Goal: Task Accomplishment & Management: Manage account settings

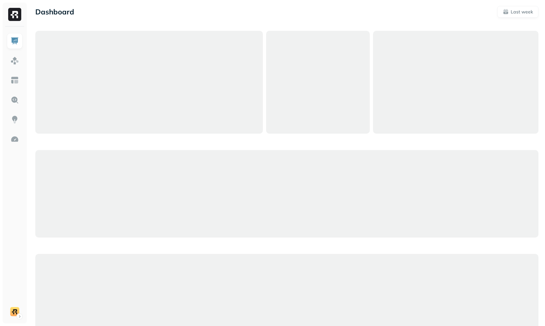
click at [135, 21] on div "Dashboard Last week Query Performance SEP 07 SEP 14 Queries 222 P90 Duration 25…" at bounding box center [287, 327] width 517 height 654
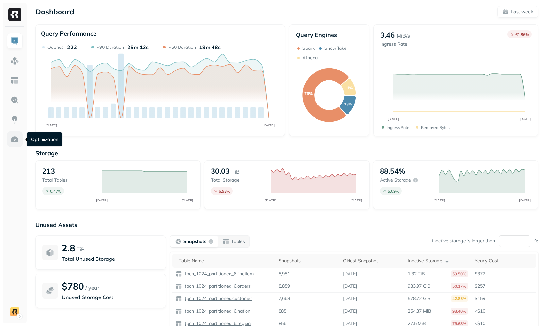
click at [19, 136] on img at bounding box center [14, 139] width 9 height 9
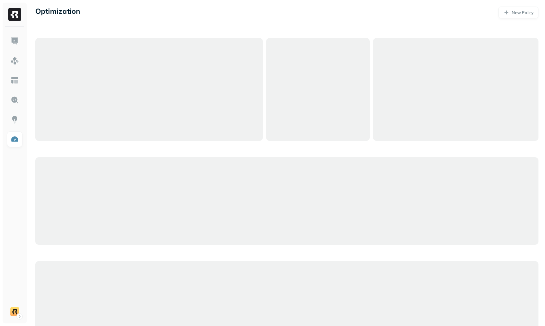
click at [115, 140] on div at bounding box center [149, 89] width 228 height 103
click at [93, 151] on div at bounding box center [287, 201] width 504 height 326
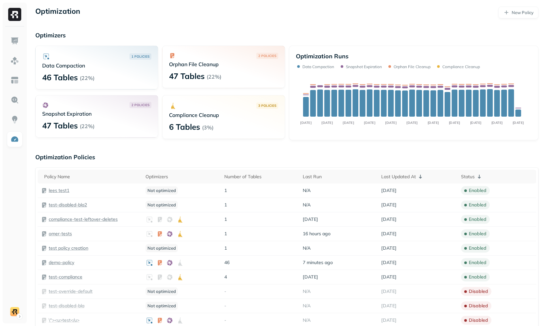
click at [65, 192] on p "lees test1" at bounding box center [59, 190] width 21 height 6
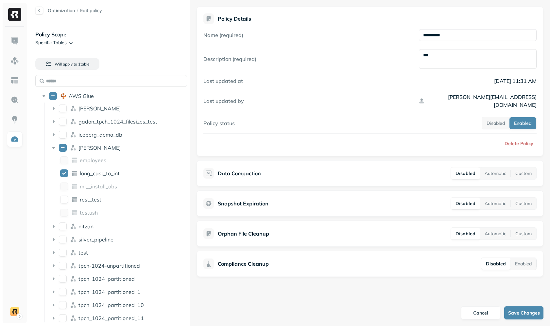
drag, startPoint x: 71, startPoint y: 68, endPoint x: 107, endPoint y: 36, distance: 48.7
click at [107, 36] on div "Policy Scope Specific Tables Will apply to 1 table AWS Glue dean gadon_tpch_102…" at bounding box center [112, 176] width 154 height 297
click at [51, 40] on html "**********" at bounding box center [275, 163] width 550 height 326
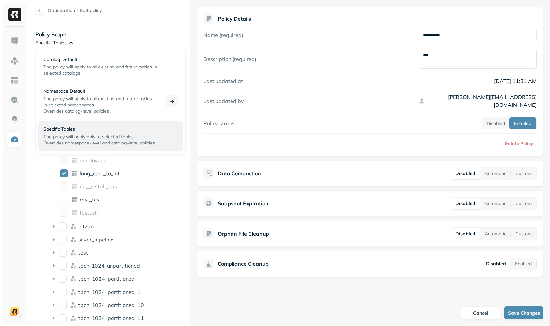
click at [81, 96] on span "The policy will apply to all existing and future tables" at bounding box center [98, 99] width 109 height 6
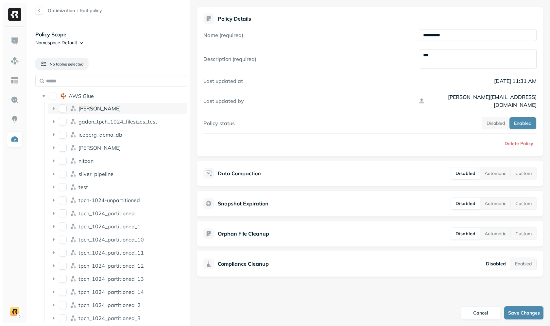
click at [96, 106] on div "dean" at bounding box center [132, 108] width 106 height 7
click at [62, 107] on button "dean" at bounding box center [63, 108] width 8 height 8
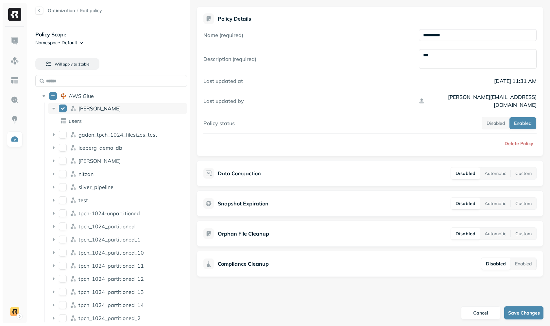
click at [62, 107] on button "dean" at bounding box center [63, 108] width 8 height 8
click at [78, 128] on ul "users" at bounding box center [121, 121] width 134 height 13
click at [79, 131] on div "gadon_tpch_1024_filesizes_test" at bounding box center [118, 134] width 140 height 10
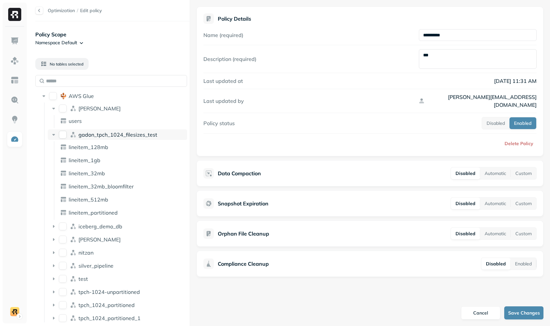
click at [89, 137] on div "gadon_tpch_1024_filesizes_test" at bounding box center [118, 134] width 140 height 10
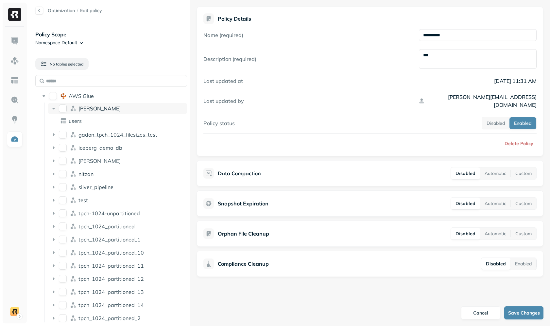
click at [87, 109] on span "dean" at bounding box center [100, 108] width 42 height 7
click at [95, 160] on div "nitzan" at bounding box center [132, 160] width 106 height 7
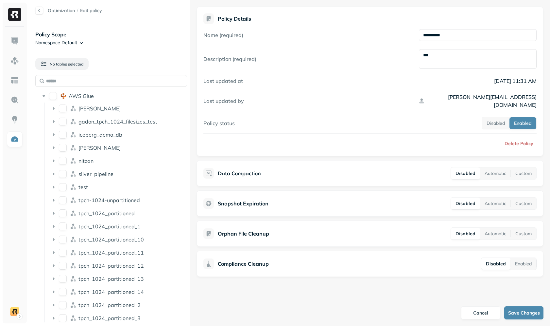
click at [96, 154] on ul "dean gadon_tpch_1024_filesizes_test iceberg_demo_db lee nitzan silver_pipeline …" at bounding box center [115, 252] width 143 height 301
click at [98, 150] on div "lee" at bounding box center [132, 147] width 106 height 7
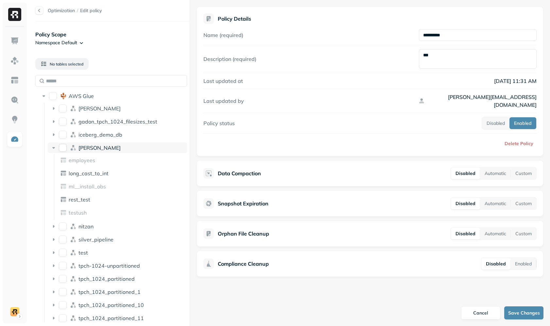
click at [62, 149] on button "lee" at bounding box center [63, 148] width 8 height 8
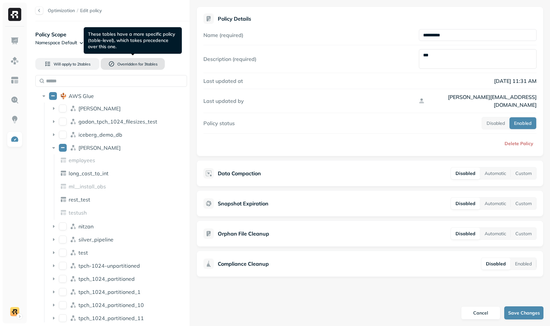
click at [124, 63] on span "Overridden for" at bounding box center [130, 64] width 26 height 5
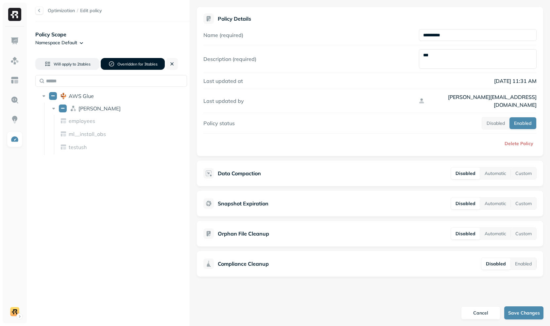
click at [124, 63] on span "Overridden for" at bounding box center [130, 64] width 26 height 5
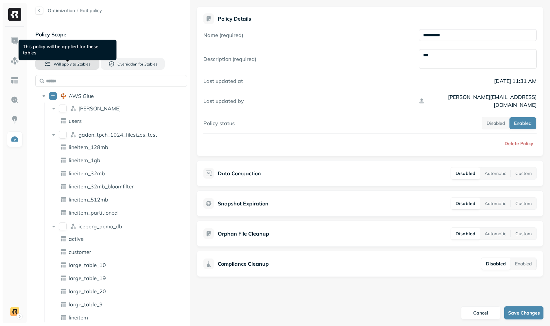
click at [87, 62] on span "2 table s" at bounding box center [83, 64] width 14 height 5
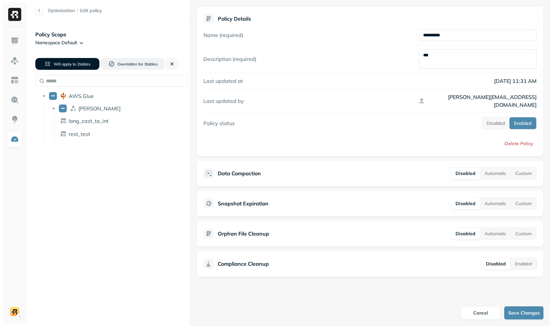
click at [87, 62] on span "2 table s" at bounding box center [83, 64] width 14 height 5
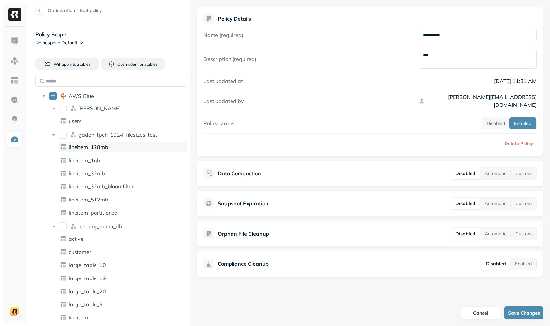
click at [98, 142] on div "lineitem_128mb" at bounding box center [123, 147] width 130 height 10
click at [100, 133] on span "gadon_tpch_1024_filesizes_test" at bounding box center [118, 134] width 79 height 7
click at [99, 152] on div "iceberg_demo_db" at bounding box center [118, 147] width 140 height 10
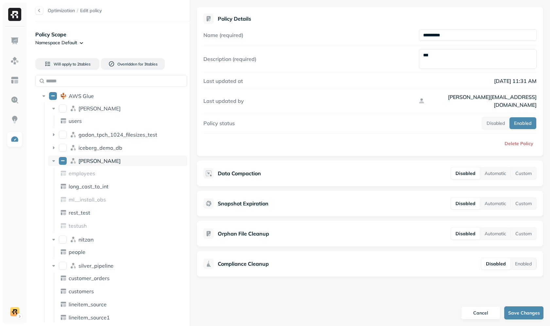
click at [103, 162] on div "lee" at bounding box center [132, 160] width 106 height 7
click at [138, 159] on div "lee" at bounding box center [132, 160] width 106 height 7
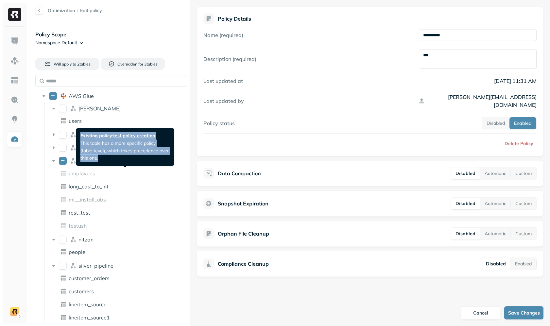
drag, startPoint x: 100, startPoint y: 148, endPoint x: 87, endPoint y: 130, distance: 22.1
click at [87, 130] on div "Existing policy: test policy creation This table has a more specific policy (ta…" at bounding box center [125, 147] width 98 height 38
click at [89, 132] on p "Existing policy: test policy creation This table has a more specific policy (ta…" at bounding box center [125, 147] width 90 height 30
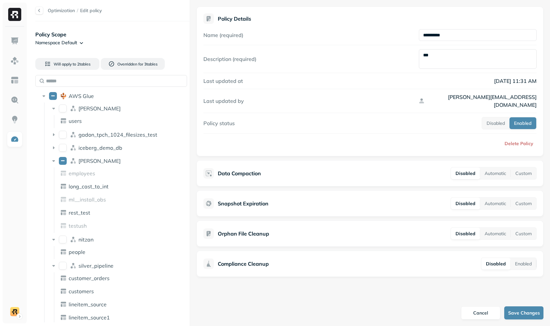
click at [409, 99] on div "Last updated by lee@ryft.io" at bounding box center [370, 101] width 333 height 16
click at [503, 118] on button "Disabled" at bounding box center [495, 123] width 27 height 12
click at [521, 117] on button "Enabled" at bounding box center [524, 123] width 26 height 12
click at [38, 9] on div at bounding box center [39, 11] width 8 height 8
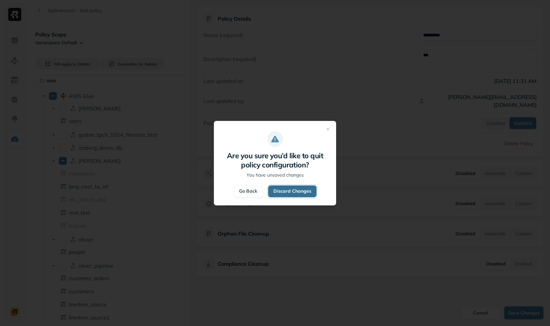
click at [294, 191] on button "Discard Changes" at bounding box center [292, 191] width 48 height 12
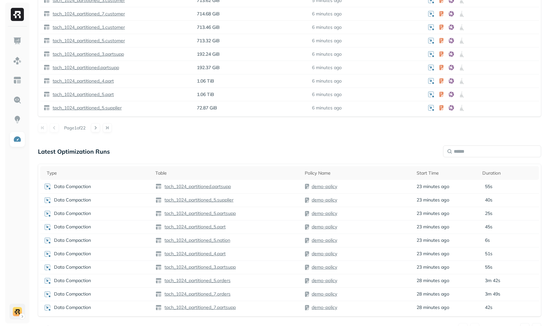
scroll to position [412, 0]
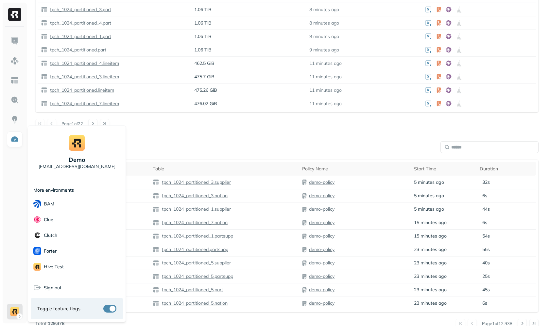
scroll to position [126, 0]
click at [60, 220] on p "Terminal" at bounding box center [53, 219] width 18 height 6
